Goal: Task Accomplishment & Management: Complete application form

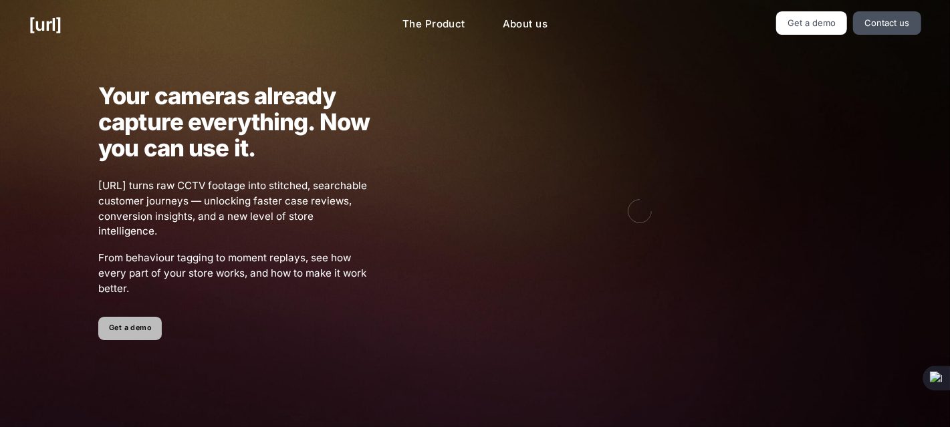
click at [132, 334] on link "Get a demo" at bounding box center [130, 328] width 64 height 23
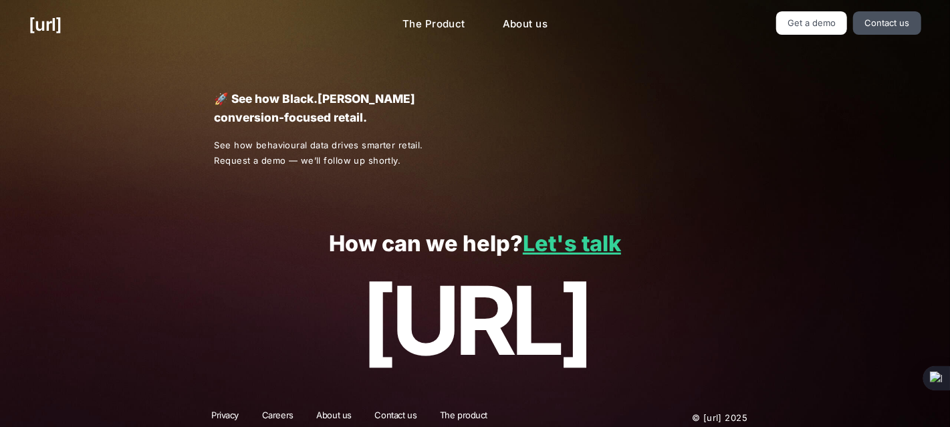
scroll to position [11, 0]
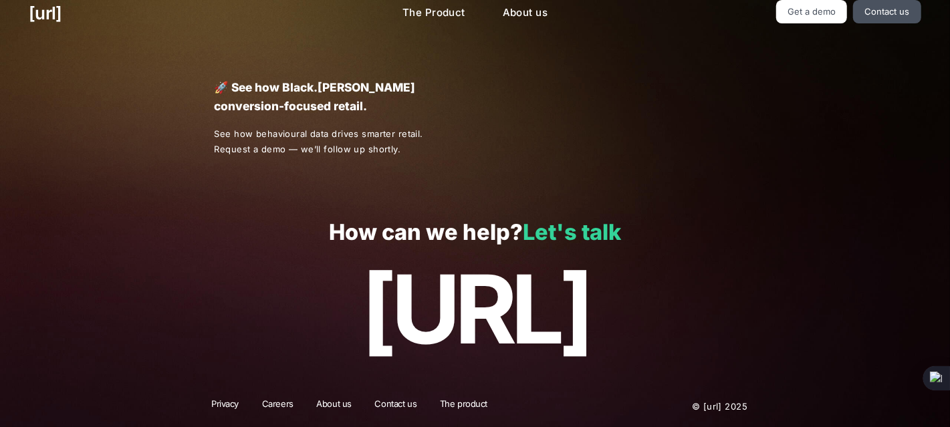
click at [588, 232] on link "Let's talk" at bounding box center [572, 232] width 98 height 26
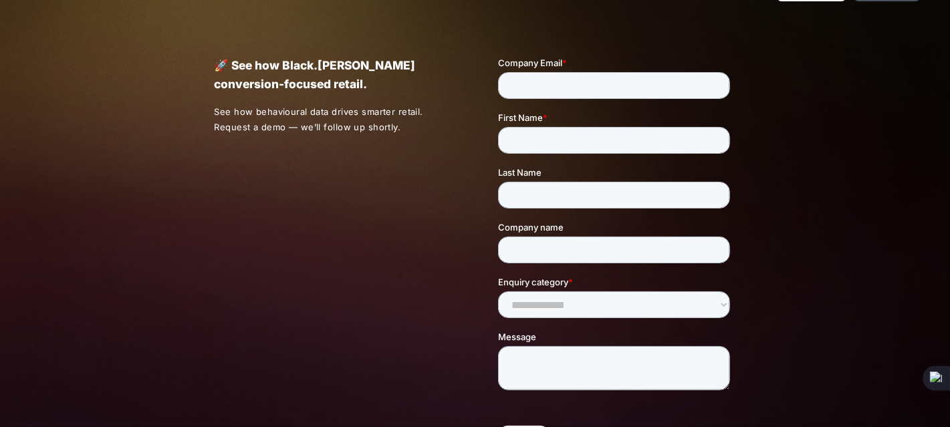
scroll to position [0, 0]
click at [550, 96] on input "Company Email *" at bounding box center [614, 85] width 232 height 27
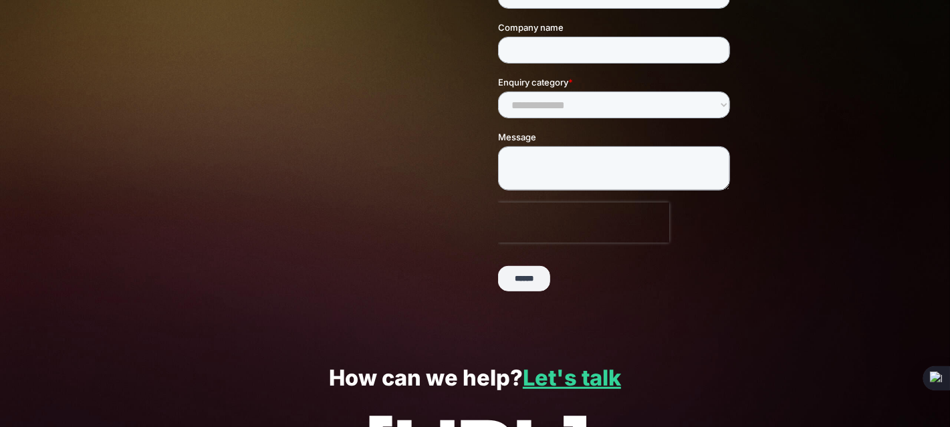
scroll to position [238, 0]
